Goal: Task Accomplishment & Management: Use online tool/utility

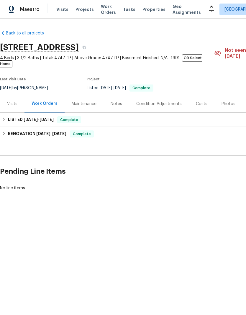
scroll to position [0, 87]
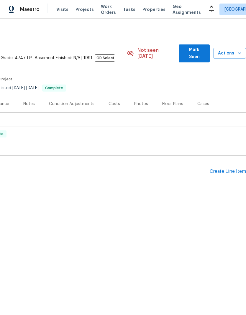
click at [65, 7] on span "Visits" at bounding box center [62, 9] width 12 height 6
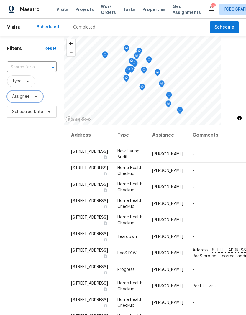
click at [23, 99] on span "Assignee" at bounding box center [20, 97] width 17 height 6
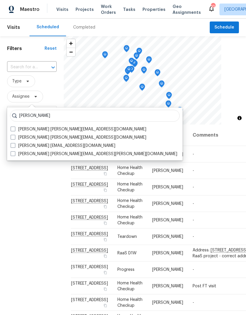
type input "[PERSON_NAME]"
click at [15, 137] on span at bounding box center [13, 137] width 5 height 5
click at [14, 137] on input "[PERSON_NAME] [PERSON_NAME][EMAIL_ADDRESS][DOMAIN_NAME]" at bounding box center [13, 137] width 4 height 4
checkbox input "true"
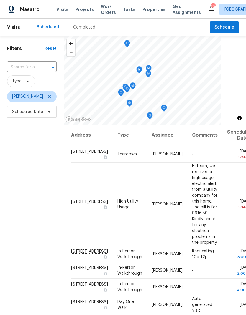
scroll to position [1, 0]
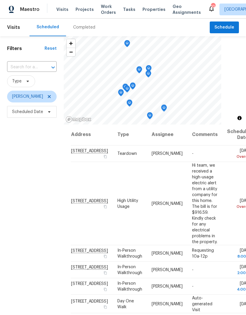
click at [29, 182] on div "Filters Reset ​ Type [PERSON_NAME] Scheduled Date" at bounding box center [32, 206] width 64 height 341
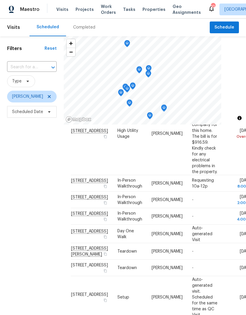
scroll to position [106, 0]
